Goal: Task Accomplishment & Management: Manage account settings

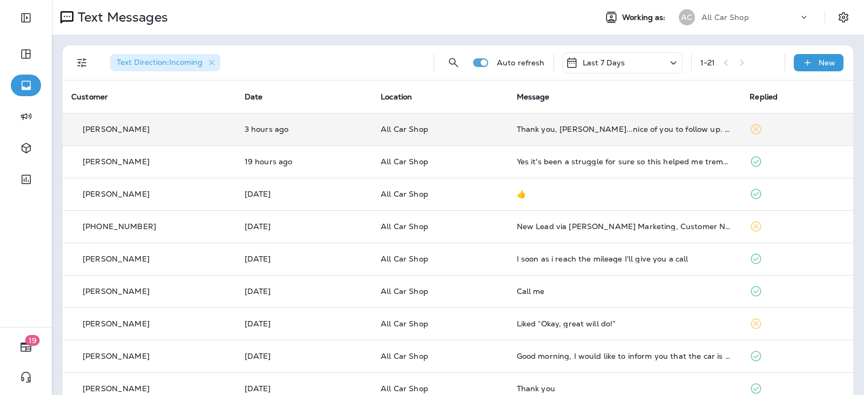
click at [444, 124] on td "All Car Shop" at bounding box center [440, 129] width 136 height 32
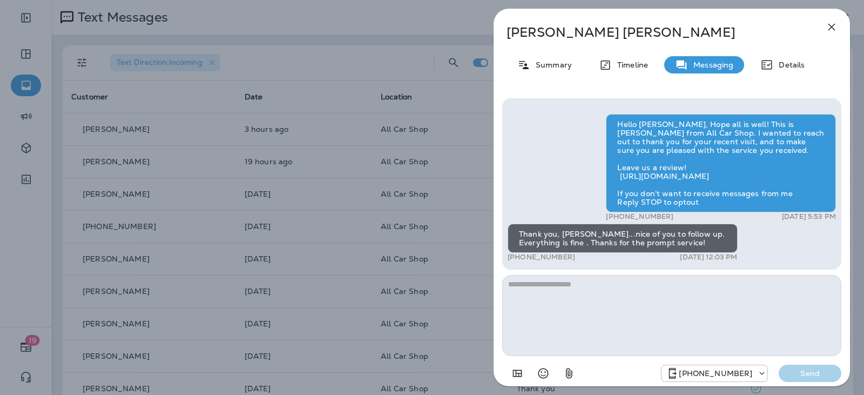
click at [567, 292] on textarea at bounding box center [671, 315] width 339 height 81
click at [572, 288] on textarea at bounding box center [671, 315] width 339 height 81
type textarea "**********"
click at [813, 373] on p "Send" at bounding box center [810, 373] width 45 height 10
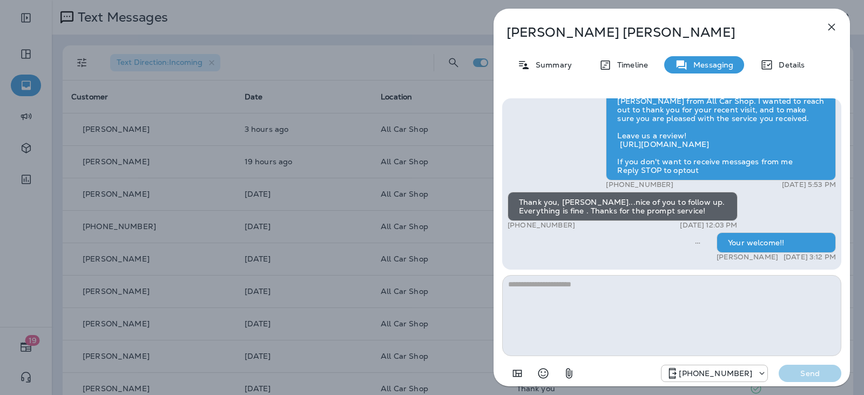
click at [824, 27] on button "button" at bounding box center [832, 27] width 22 height 22
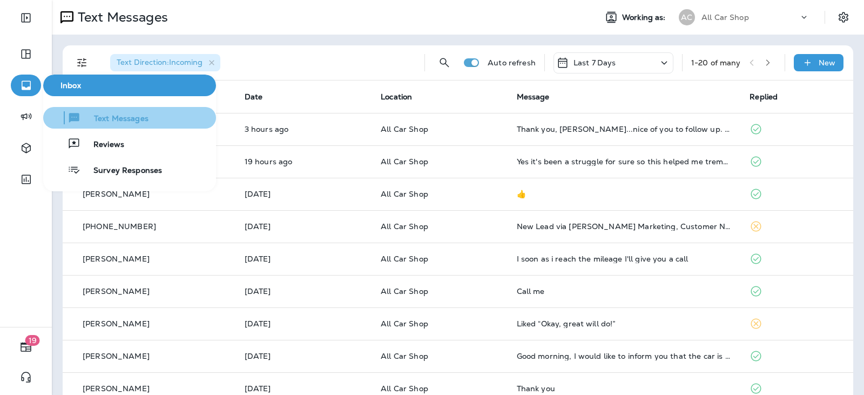
click at [104, 124] on button "Text Messages" at bounding box center [129, 118] width 173 height 22
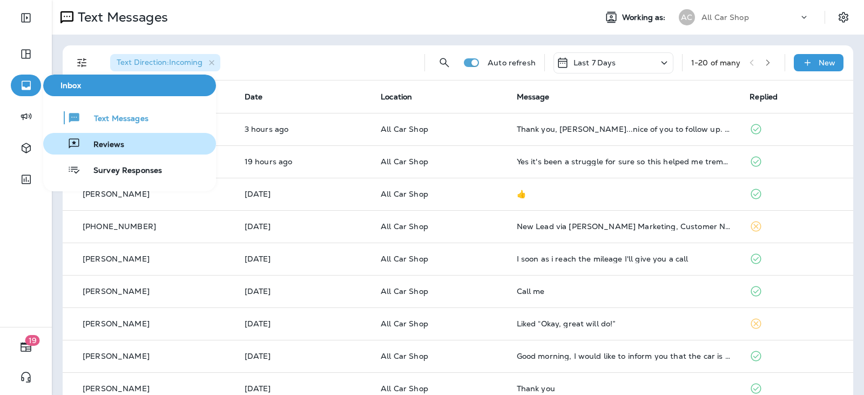
click at [104, 141] on span "Reviews" at bounding box center [102, 145] width 44 height 10
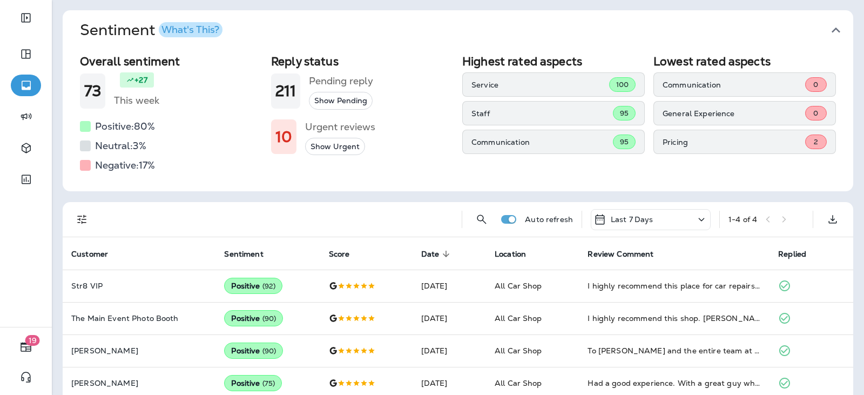
scroll to position [51, 0]
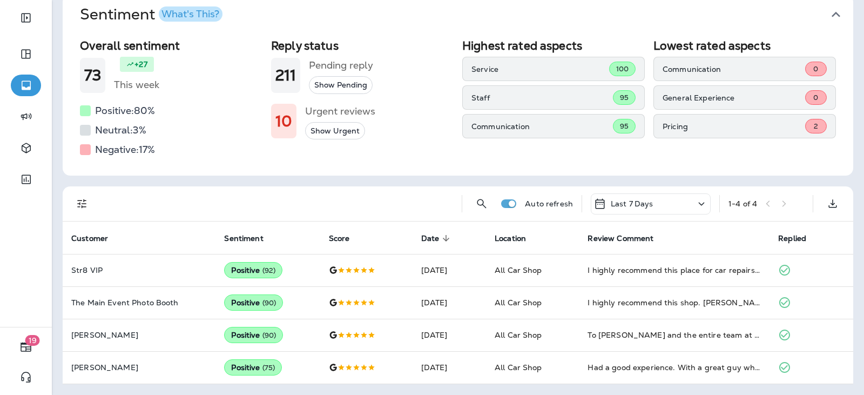
click at [784, 199] on div "1 - 4 of 4" at bounding box center [767, 204] width 76 height 16
click at [766, 205] on div "1 - 4 of 4" at bounding box center [767, 204] width 76 height 16
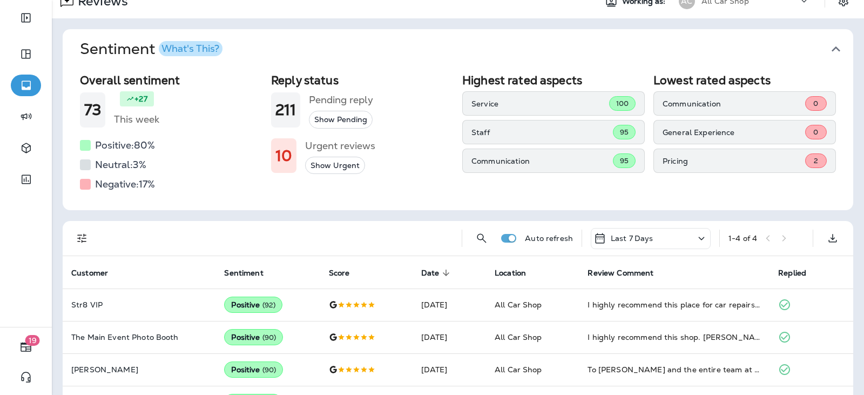
scroll to position [0, 0]
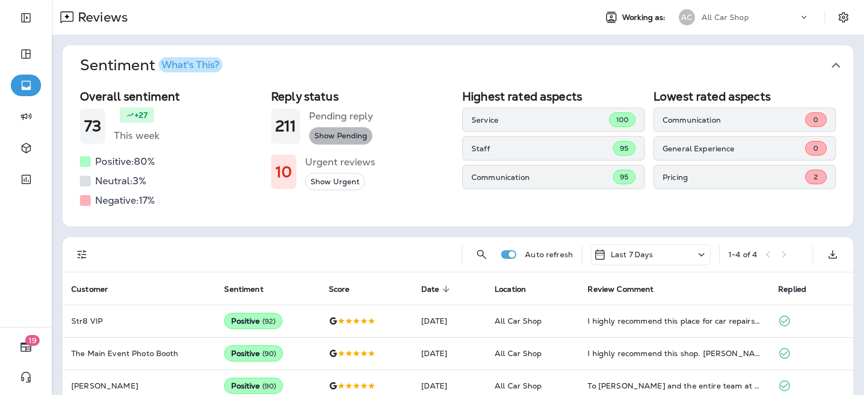
click at [342, 139] on button "Show Pending" at bounding box center [341, 136] width 64 height 18
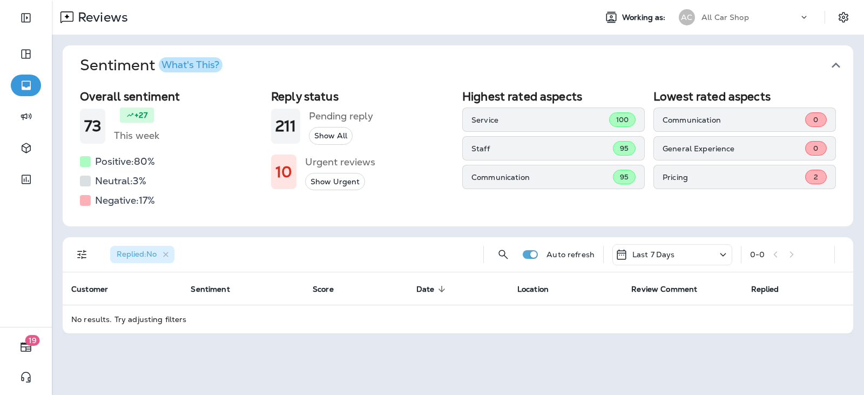
click at [289, 124] on h1 "211" at bounding box center [286, 126] width 21 height 18
click at [282, 168] on h1 "10" at bounding box center [284, 172] width 17 height 18
click at [333, 186] on button "Show Urgent" at bounding box center [335, 182] width 60 height 18
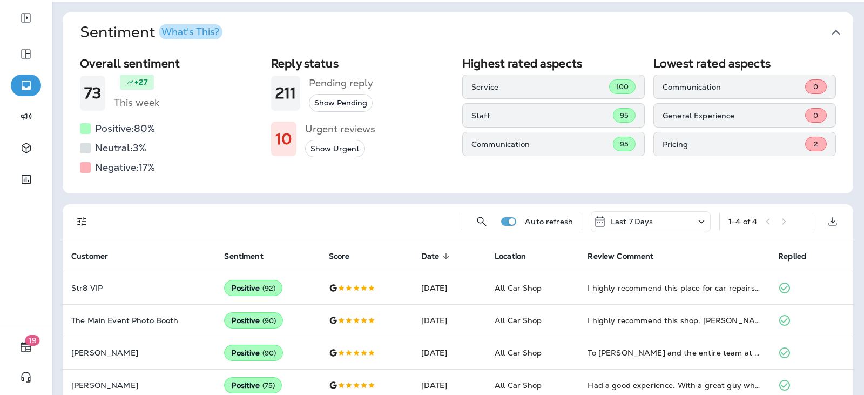
scroll to position [51, 0]
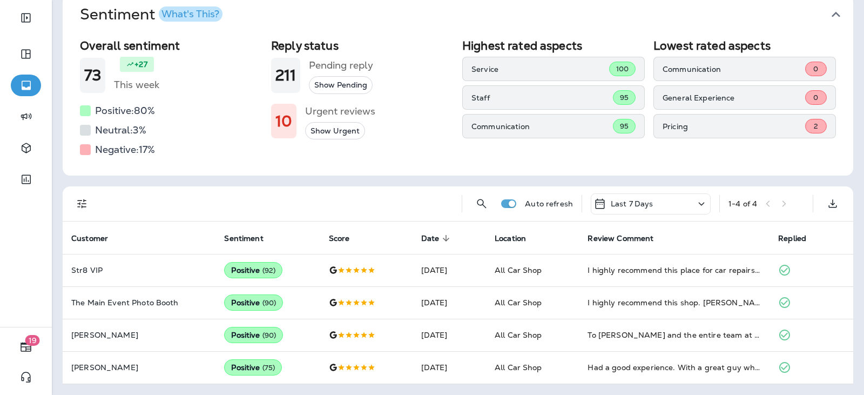
click at [814, 125] on div "2" at bounding box center [816, 126] width 22 height 15
click at [663, 131] on p "Pricing" at bounding box center [734, 126] width 143 height 9
click at [663, 130] on p "Pricing" at bounding box center [734, 126] width 143 height 9
click at [664, 104] on div "General Experience 0" at bounding box center [745, 97] width 183 height 24
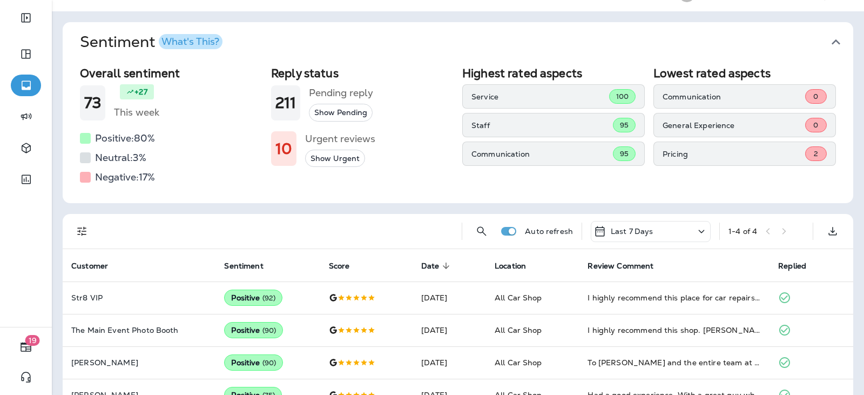
scroll to position [0, 0]
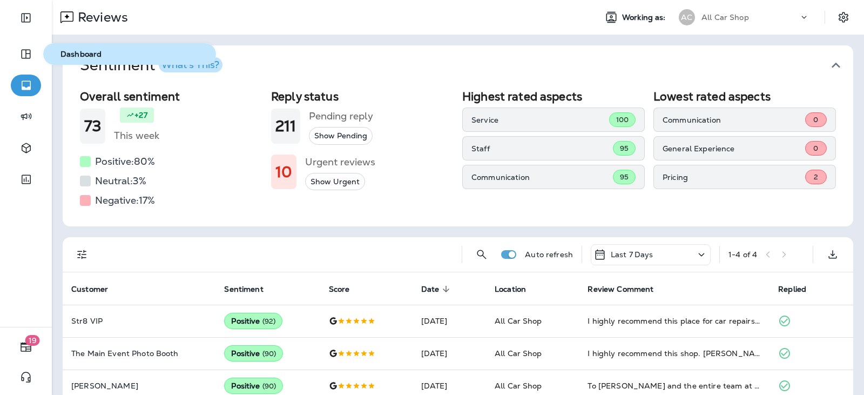
click at [61, 53] on span "Dashboard" at bounding box center [130, 54] width 164 height 9
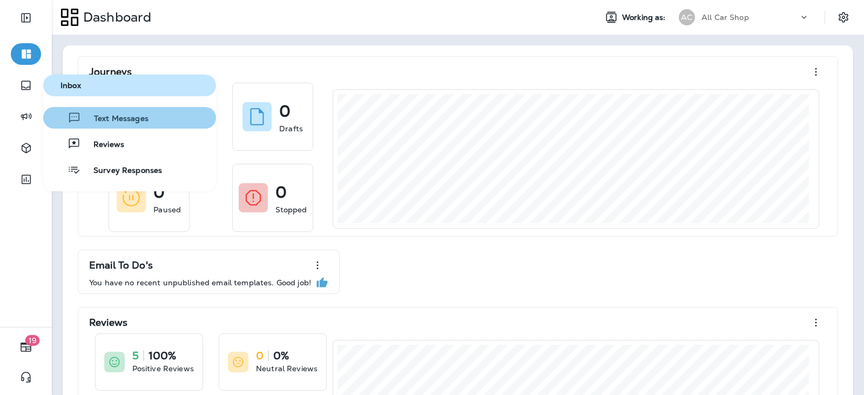
click at [108, 116] on span "Text Messages" at bounding box center [115, 119] width 68 height 10
